Goal: Information Seeking & Learning: Understand process/instructions

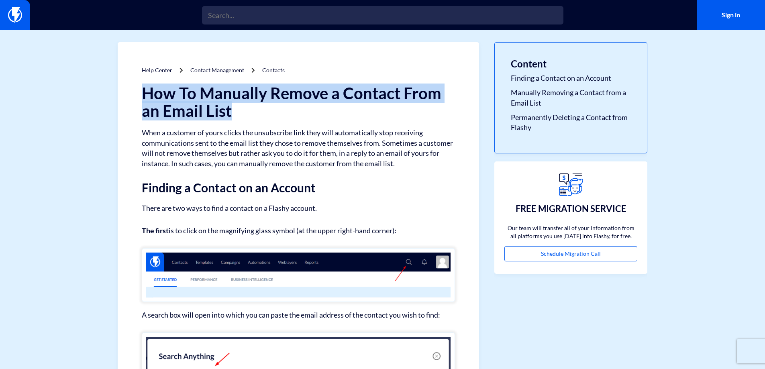
drag, startPoint x: 235, startPoint y: 99, endPoint x: 303, endPoint y: 110, distance: 69.2
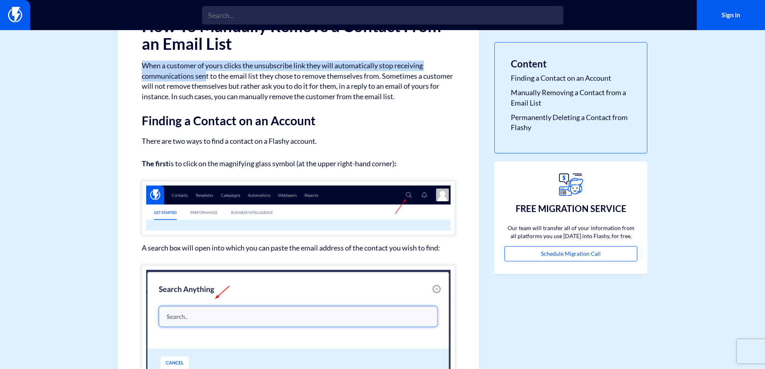
drag, startPoint x: 169, startPoint y: 73, endPoint x: 204, endPoint y: 78, distance: 34.9
click at [204, 78] on p "When a customer of yours clicks the unsubscribe link they will automatically st…" at bounding box center [298, 81] width 313 height 41
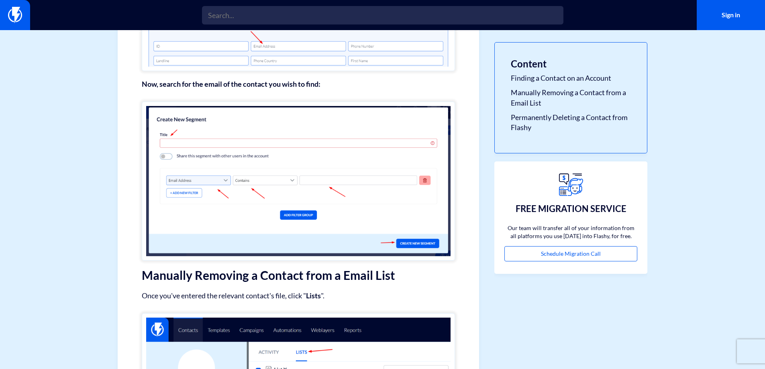
scroll to position [937, 0]
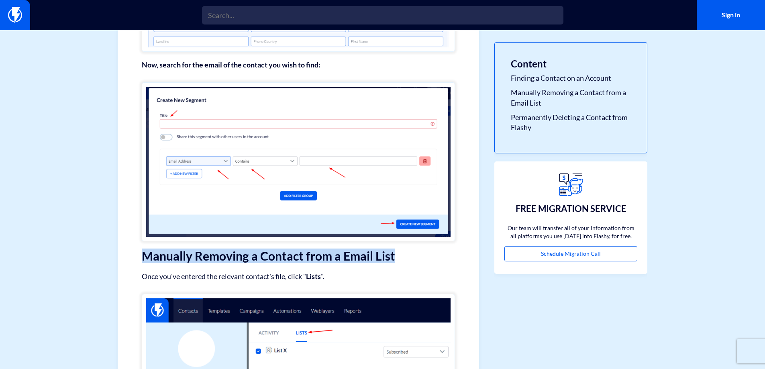
drag, startPoint x: 133, startPoint y: 253, endPoint x: 406, endPoint y: 259, distance: 272.7
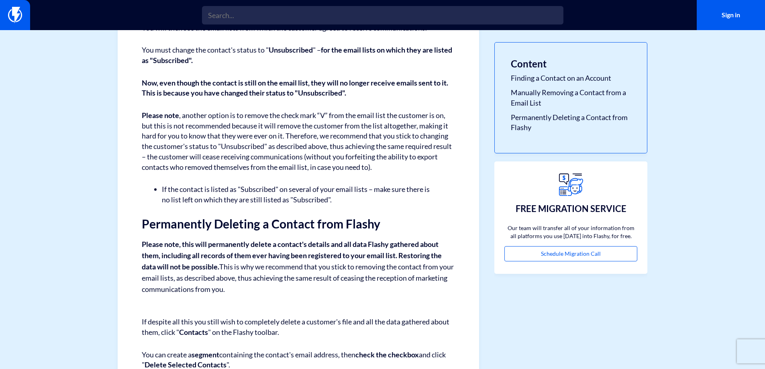
scroll to position [1388, 0]
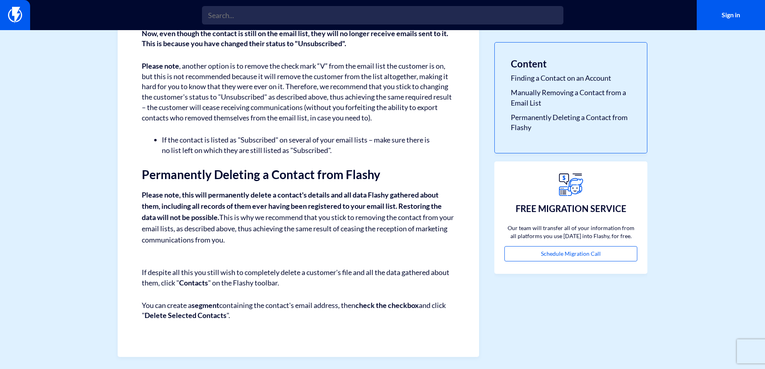
click at [145, 309] on p "You can create a segment containing the contact's email address, then check the…" at bounding box center [298, 310] width 313 height 20
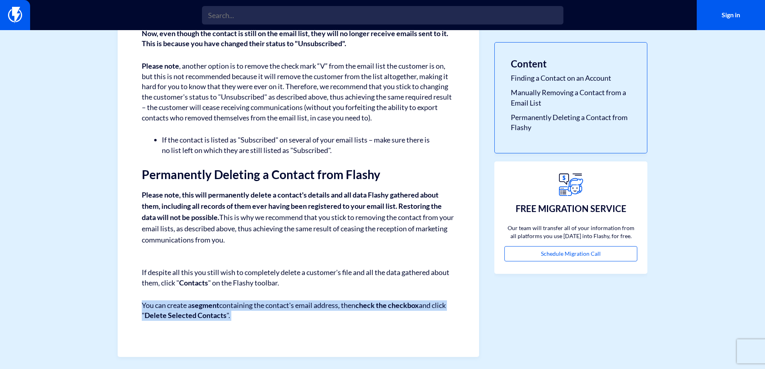
drag, startPoint x: 145, startPoint y: 309, endPoint x: 250, endPoint y: 308, distance: 104.4
click at [250, 308] on p "You can create a segment containing the contact's email address, then check the…" at bounding box center [298, 310] width 313 height 20
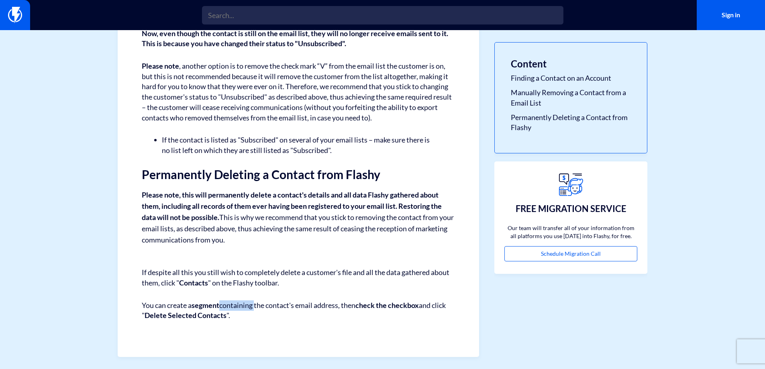
click at [250, 308] on p "You can create a segment containing the contact's email address, then check the…" at bounding box center [298, 310] width 313 height 20
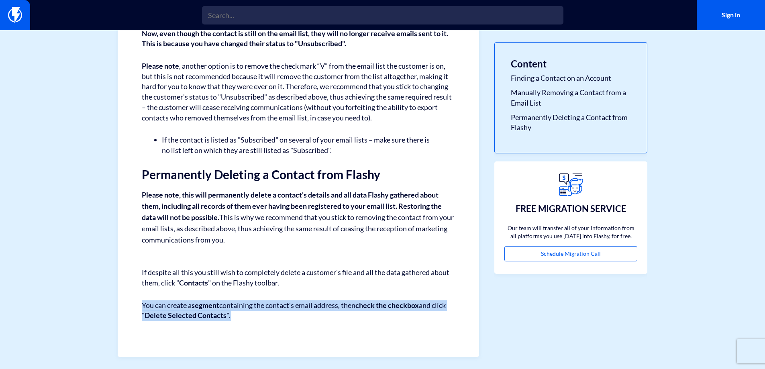
click at [250, 308] on p "You can create a segment containing the contact's email address, then check the…" at bounding box center [298, 310] width 313 height 20
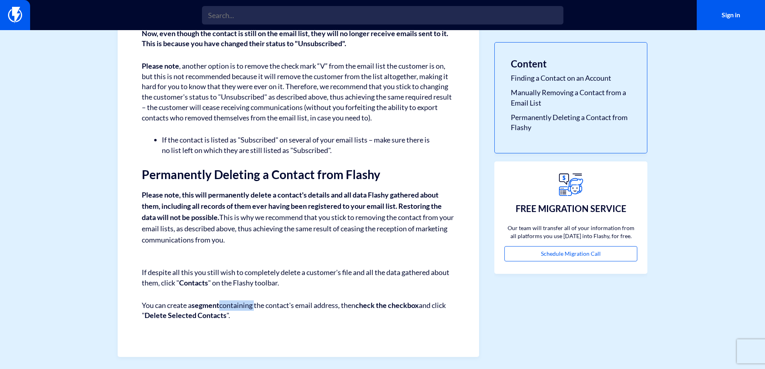
click at [250, 308] on p "You can create a segment containing the contact's email address, then check the…" at bounding box center [298, 310] width 313 height 20
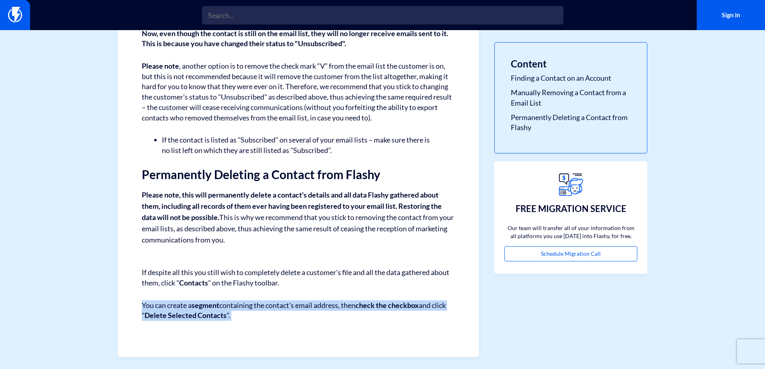
click at [250, 308] on p "You can create a segment containing the contact's email address, then check the…" at bounding box center [298, 310] width 313 height 20
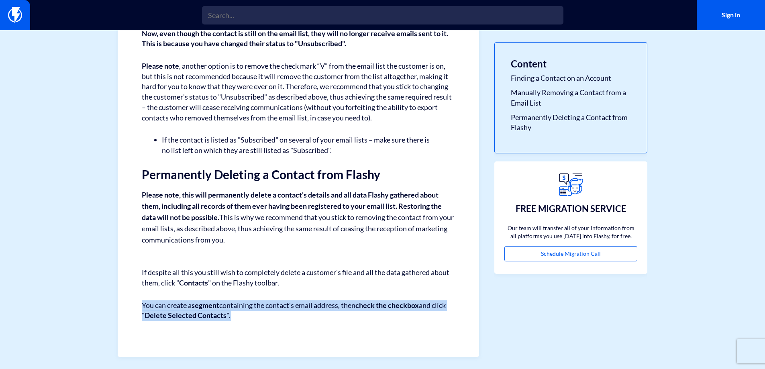
click at [250, 308] on p "You can create a segment containing the contact's email address, then check the…" at bounding box center [298, 310] width 313 height 20
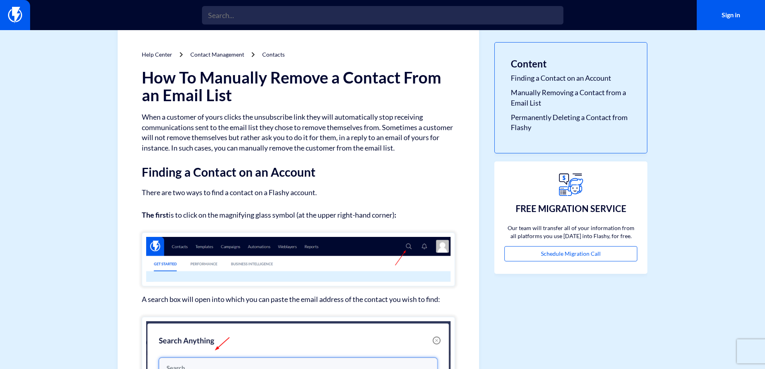
scroll to position [0, 0]
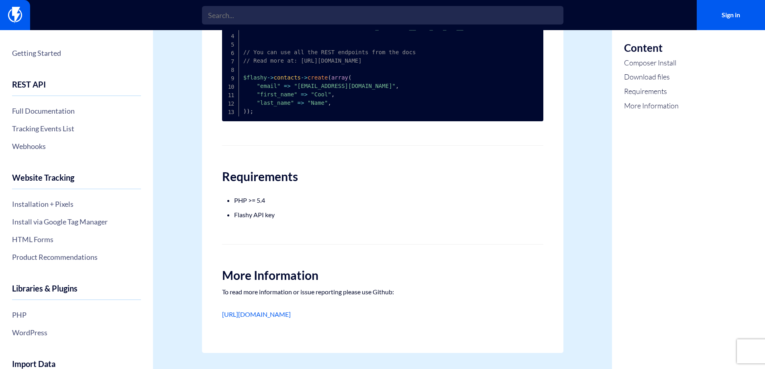
scroll to position [386, 0]
click at [48, 51] on link "Getting Started" at bounding box center [76, 53] width 129 height 14
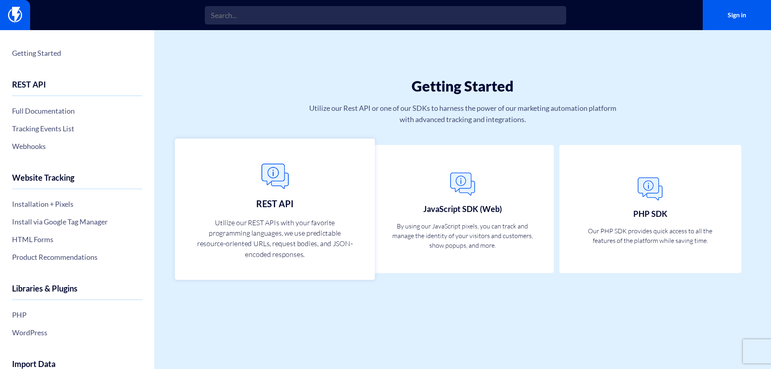
click at [268, 200] on h3 "REST API" at bounding box center [275, 203] width 37 height 10
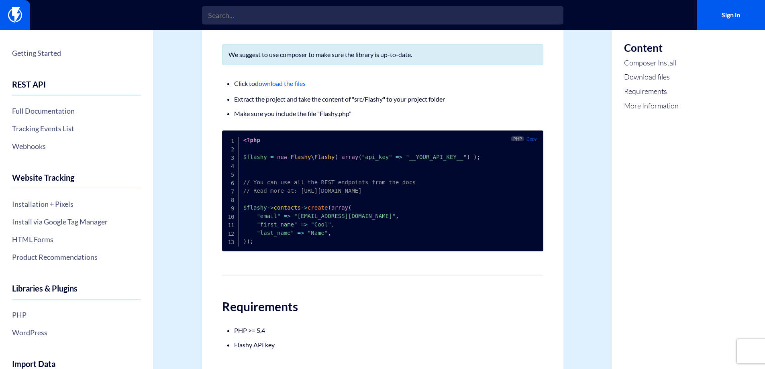
scroll to position [386, 0]
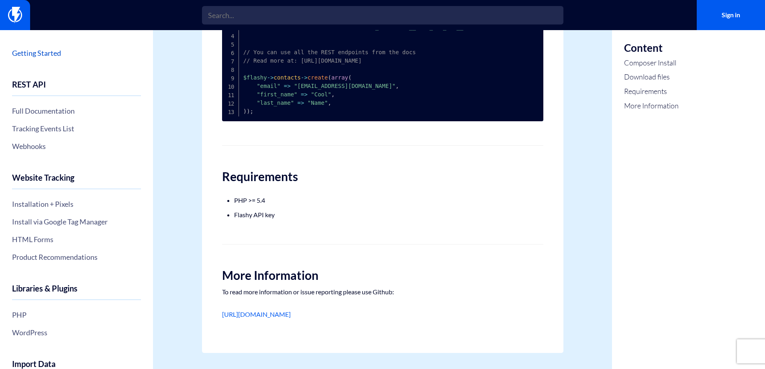
click at [39, 53] on link "Getting Started" at bounding box center [76, 53] width 129 height 14
